Goal: Task Accomplishment & Management: Manage account settings

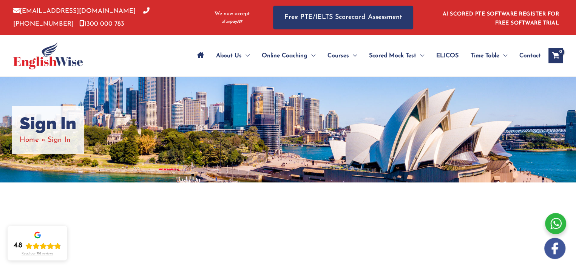
click at [52, 128] on h1 "Sign In" at bounding box center [48, 124] width 57 height 20
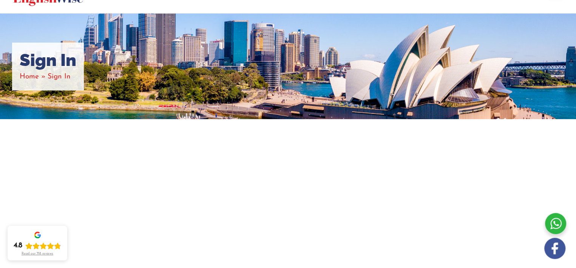
scroll to position [62, 0]
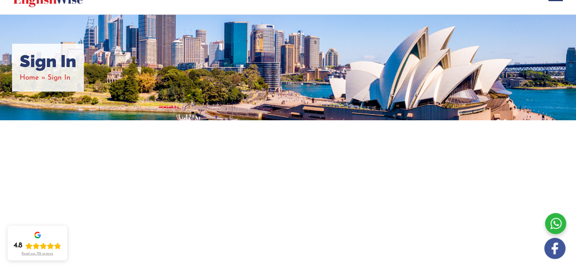
click at [125, 145] on div at bounding box center [288, 219] width 453 height 199
click at [75, 84] on div "Sign In Home Sign In" at bounding box center [48, 68] width 72 height 48
click at [65, 79] on span "Sign In" at bounding box center [59, 77] width 23 height 7
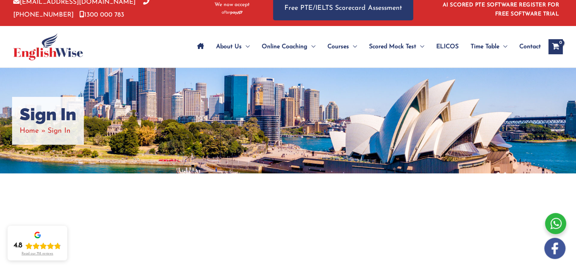
scroll to position [0, 0]
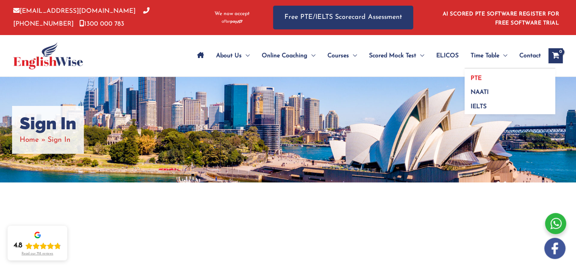
click at [476, 76] on span "PTE" at bounding box center [475, 78] width 11 height 6
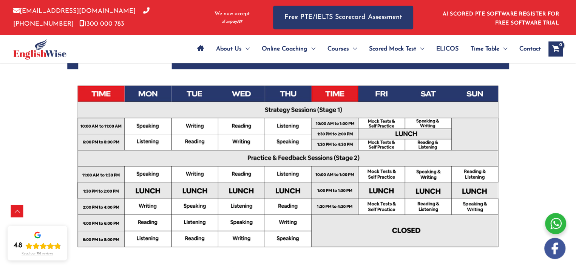
scroll to position [245, 0]
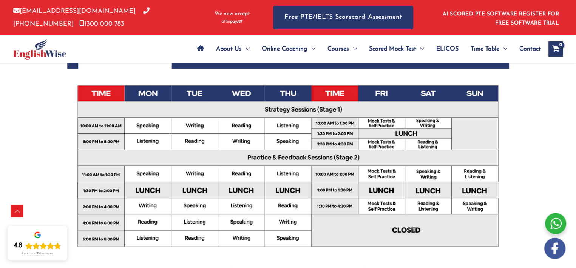
click at [365, 200] on img at bounding box center [288, 170] width 442 height 312
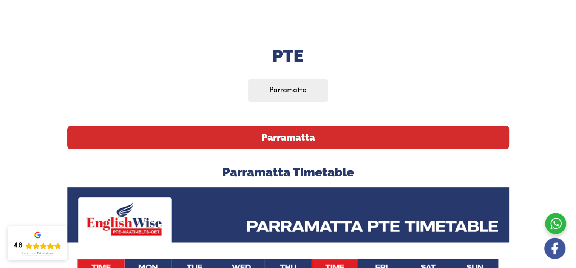
scroll to position [0, 0]
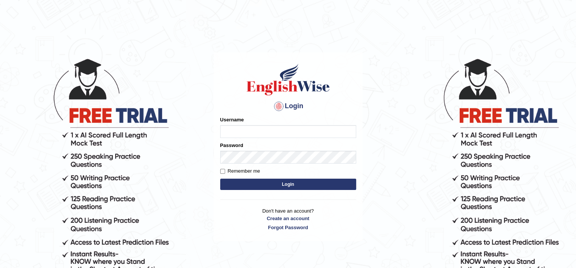
type input "ybharathchand"
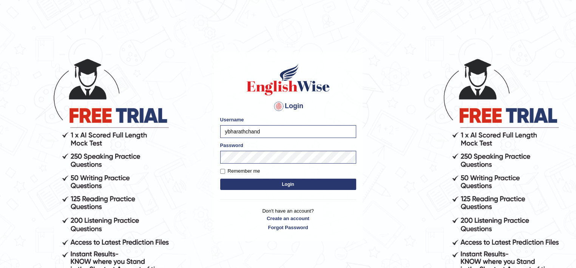
click at [252, 172] on label "Remember me" at bounding box center [240, 172] width 40 height 8
click at [225, 172] on input "Remember me" at bounding box center [222, 171] width 5 height 5
checkbox input "true"
click at [259, 185] on button "Login" at bounding box center [288, 184] width 136 height 11
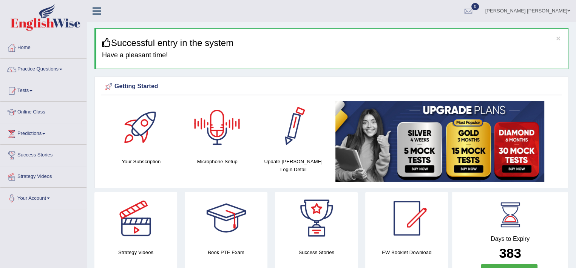
click at [289, 139] on div at bounding box center [293, 127] width 53 height 53
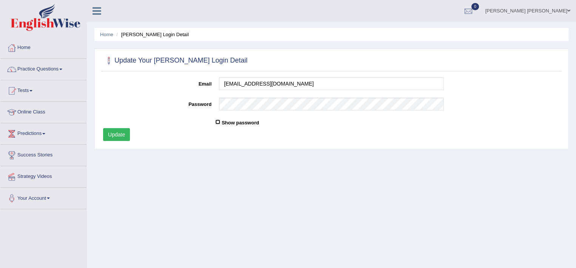
click at [217, 123] on input "Show password" at bounding box center [217, 122] width 5 height 5
checkbox input "false"
click at [124, 133] on button "Update" at bounding box center [116, 134] width 27 height 13
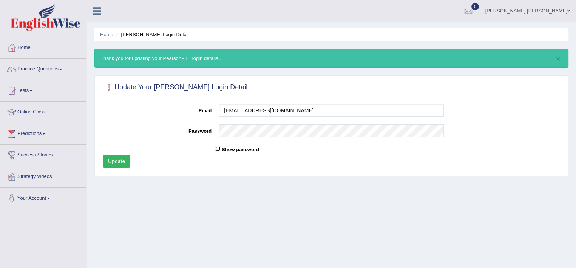
click at [218, 147] on input "Show password" at bounding box center [217, 148] width 5 height 5
checkbox input "true"
click at [128, 159] on button "Update" at bounding box center [116, 161] width 27 height 13
click at [109, 35] on link "Home" at bounding box center [106, 35] width 13 height 6
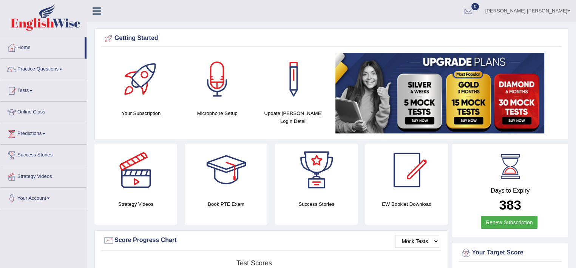
click at [213, 89] on div at bounding box center [217, 79] width 53 height 53
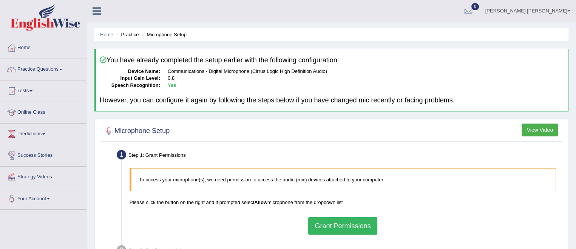
click at [27, 46] on link "Home" at bounding box center [43, 46] width 86 height 19
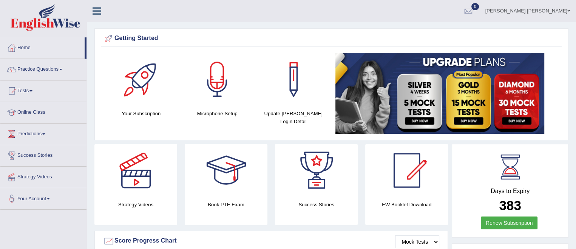
click at [145, 91] on div at bounding box center [141, 79] width 53 height 53
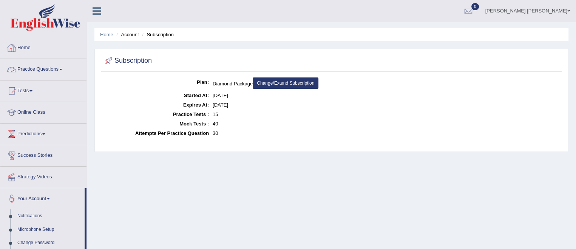
click at [27, 72] on link "Practice Questions" at bounding box center [43, 68] width 86 height 19
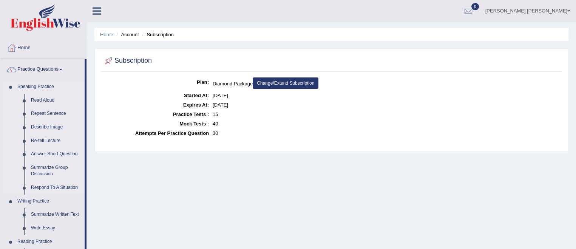
click at [39, 100] on link "Read Aloud" at bounding box center [56, 101] width 57 height 14
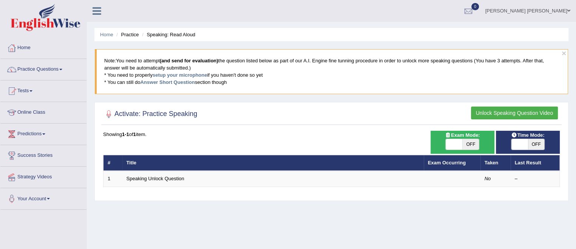
click at [54, 67] on link "Practice Questions" at bounding box center [43, 68] width 86 height 19
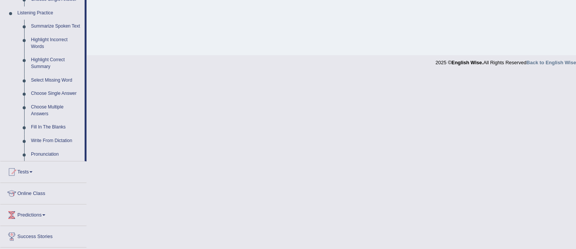
scroll to position [364, 0]
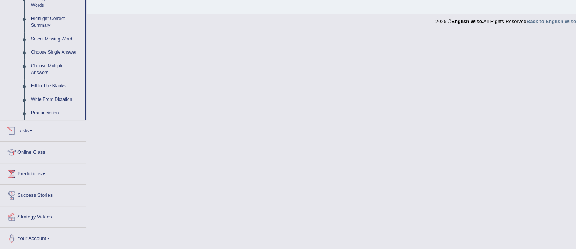
click at [25, 132] on link "Tests" at bounding box center [43, 129] width 86 height 19
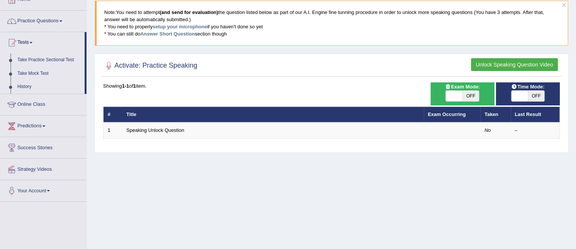
scroll to position [49, 0]
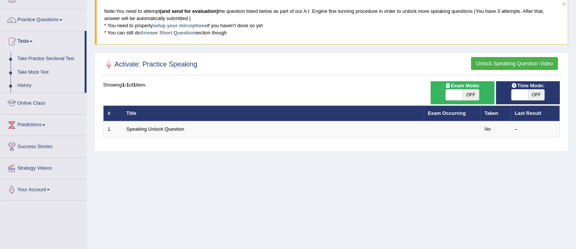
click at [27, 104] on link "Online Class" at bounding box center [43, 102] width 86 height 19
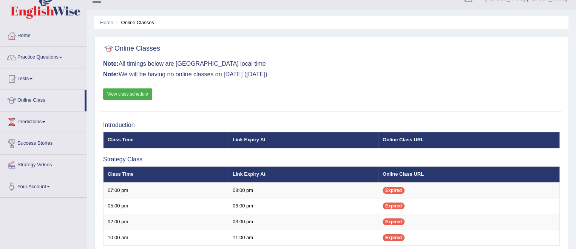
scroll to position [11, 0]
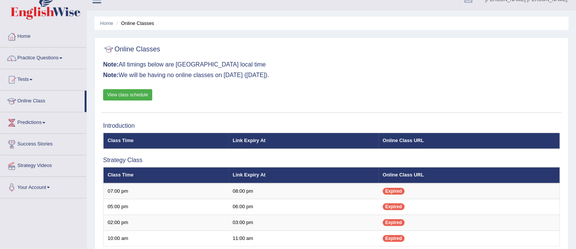
click at [136, 93] on link "View class schedule" at bounding box center [127, 94] width 49 height 11
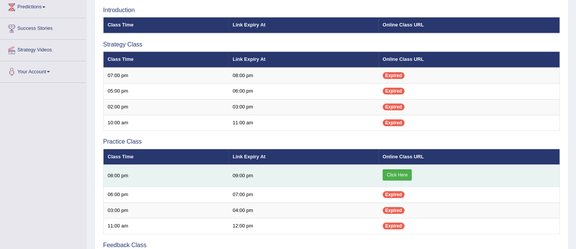
scroll to position [128, 0]
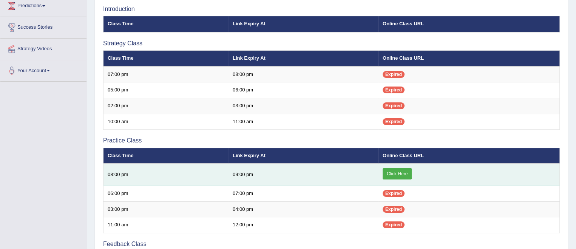
click at [397, 173] on link "Click Here" at bounding box center [396, 173] width 29 height 11
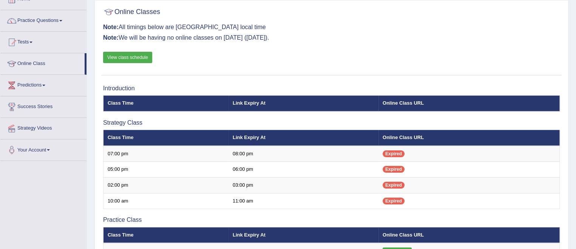
scroll to position [48, 0]
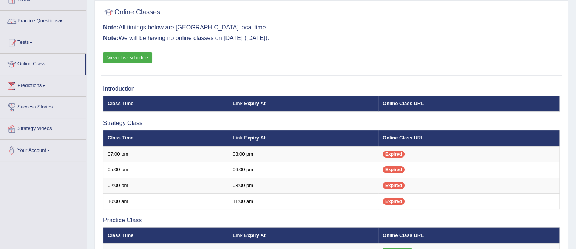
click at [114, 61] on link "View class schedule" at bounding box center [127, 57] width 49 height 11
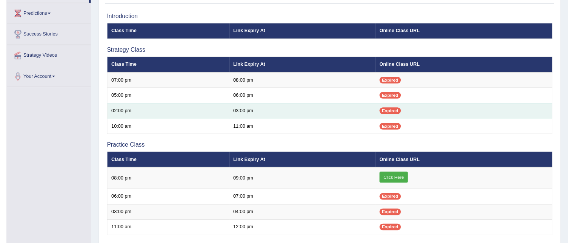
scroll to position [145, 0]
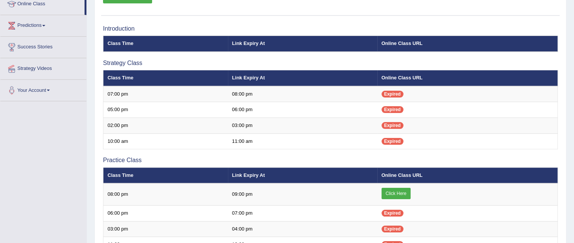
scroll to position [20, 0]
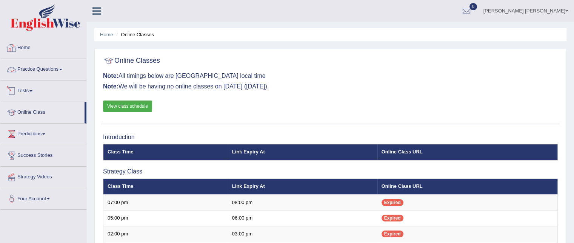
click at [45, 74] on link "Practice Questions" at bounding box center [43, 68] width 86 height 19
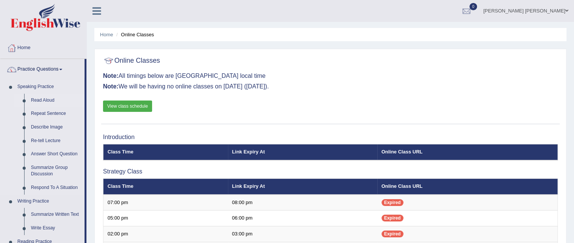
click at [44, 101] on link "Read Aloud" at bounding box center [56, 101] width 57 height 14
